Goal: Find specific page/section: Locate a particular part of the current website

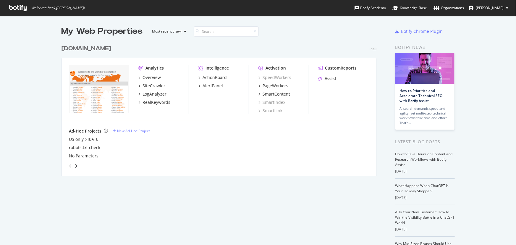
scroll to position [241, 508]
click at [150, 87] on div "SiteCrawler" at bounding box center [154, 86] width 23 height 6
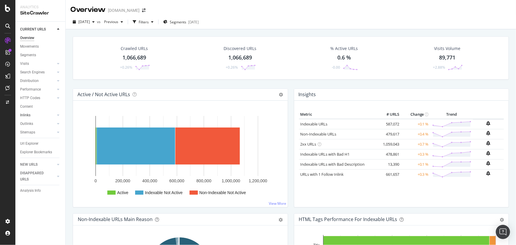
click at [33, 114] on link "Inlinks" at bounding box center [37, 115] width 35 height 6
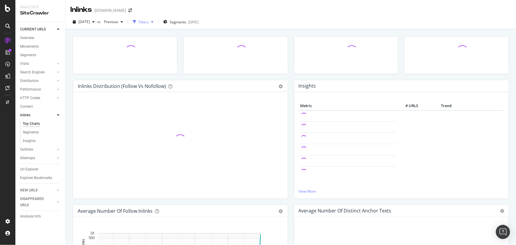
click at [149, 21] on div "Filters" at bounding box center [144, 22] width 10 height 5
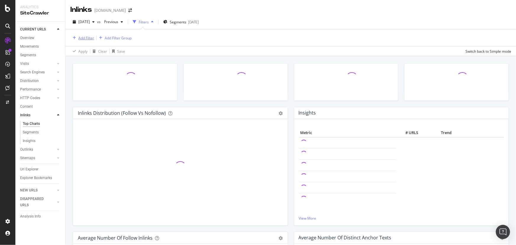
click at [81, 40] on div "Add Filter" at bounding box center [82, 38] width 24 height 7
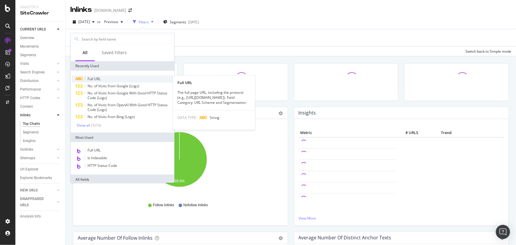
click at [102, 80] on div "Full URL" at bounding box center [122, 78] width 101 height 7
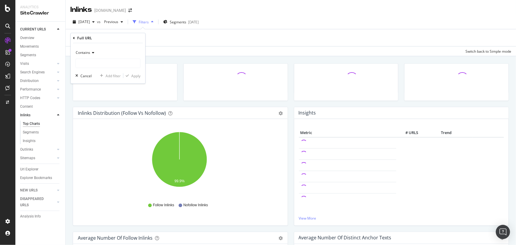
click at [102, 57] on div "Contains" at bounding box center [107, 52] width 65 height 9
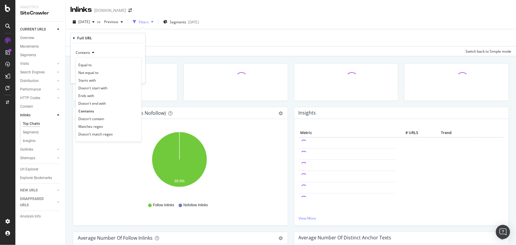
click at [111, 53] on div "Contains" at bounding box center [107, 52] width 65 height 9
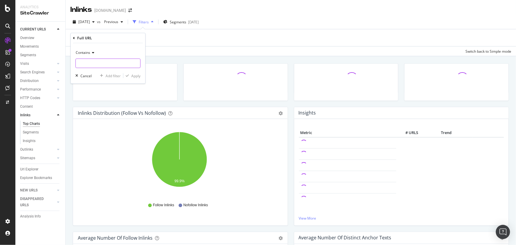
click at [108, 64] on input "text" at bounding box center [108, 63] width 64 height 9
paste input "[URL][DOMAIN_NAME]"
drag, startPoint x: 101, startPoint y: 64, endPoint x: 69, endPoint y: 62, distance: 32.9
click at [60, 63] on body "Analytics SiteCrawler CURRENT URLS Overview Movements Segments Visits Analysis …" at bounding box center [258, 122] width 516 height 245
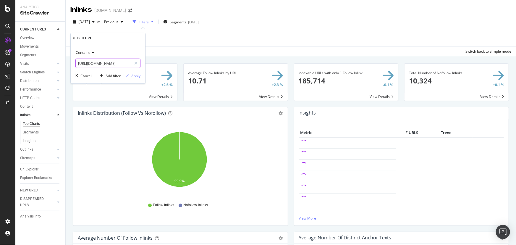
drag, startPoint x: 122, startPoint y: 62, endPoint x: -33, endPoint y: 56, distance: 155.7
click at [0, 56] on html "Analytics SiteCrawler CURRENT URLS Overview Movements Segments Visits Analysis …" at bounding box center [258, 122] width 516 height 245
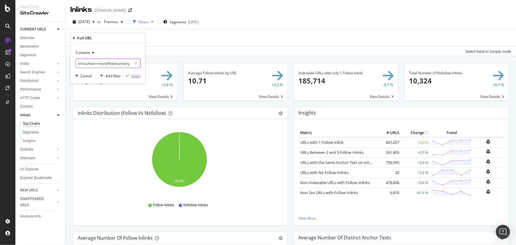
type input "en/us/learn-more/flow/sanitary-magmeter/hygienic-flow-sensor-with-io-link"
click at [135, 77] on div "Apply" at bounding box center [135, 75] width 9 height 5
